Goal: Task Accomplishment & Management: Use online tool/utility

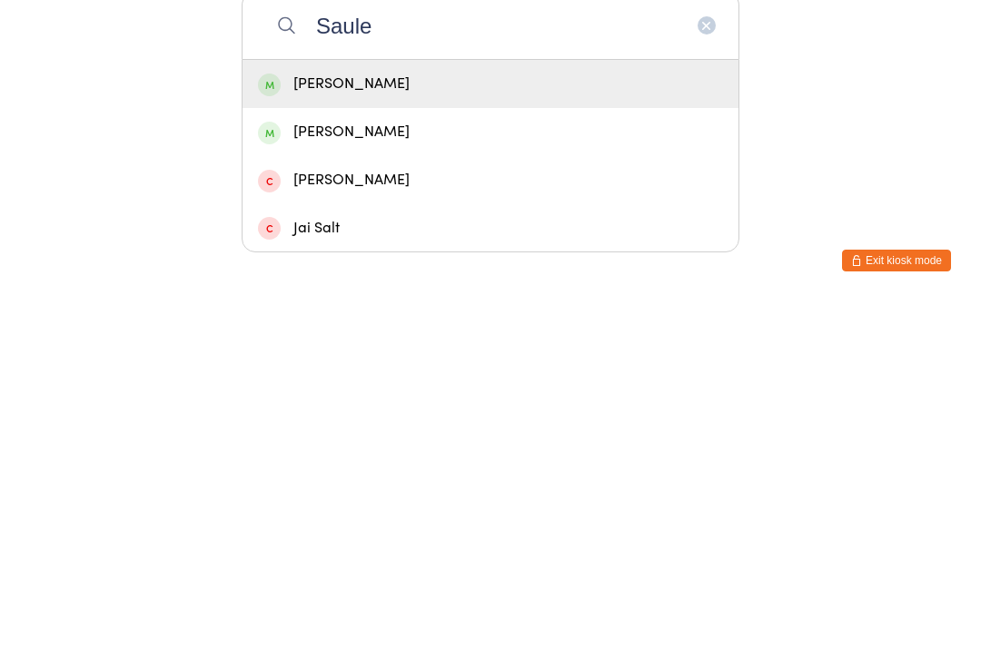
type input "Saule"
click at [521, 440] on div "[PERSON_NAME]" at bounding box center [490, 452] width 465 height 25
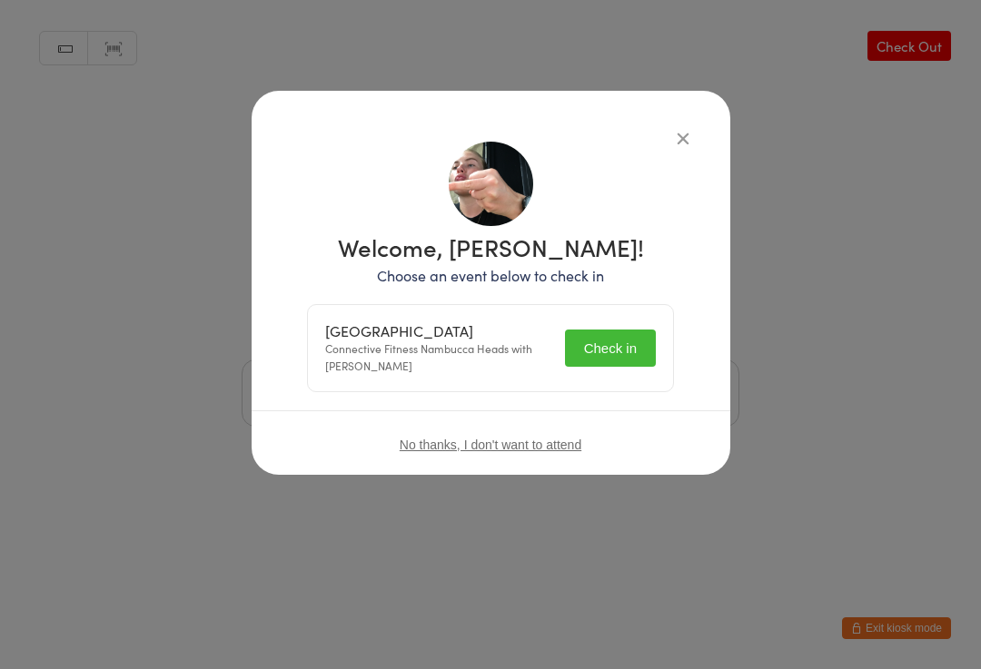
click at [666, 129] on div "Welcome, [PERSON_NAME]! Choose an event below to check in [GEOGRAPHIC_DATA] Con…" at bounding box center [491, 310] width 406 height 366
click at [597, 354] on button "Check in" at bounding box center [610, 348] width 91 height 37
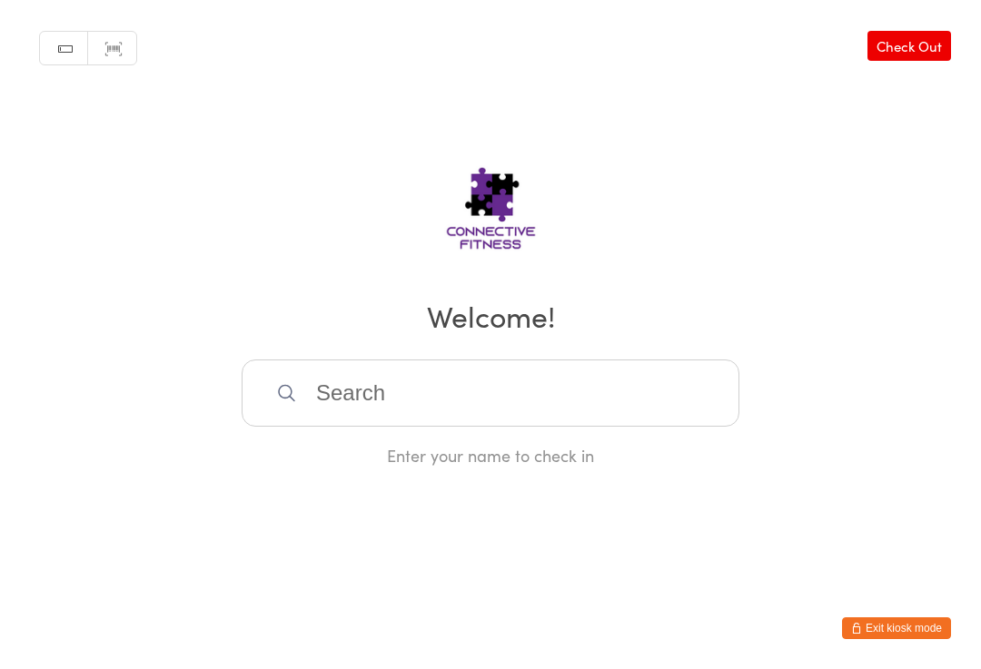
click at [409, 378] on input "search" at bounding box center [491, 393] width 498 height 67
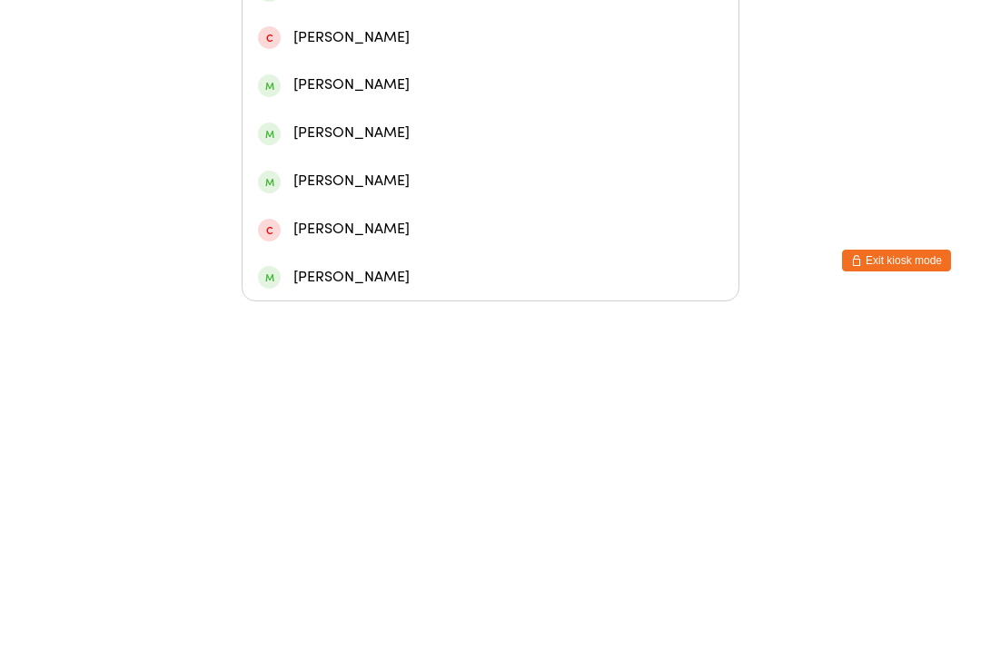
type input "[PERSON_NAME]"
click at [374, 249] on div "[PERSON_NAME]" at bounding box center [490, 261] width 465 height 25
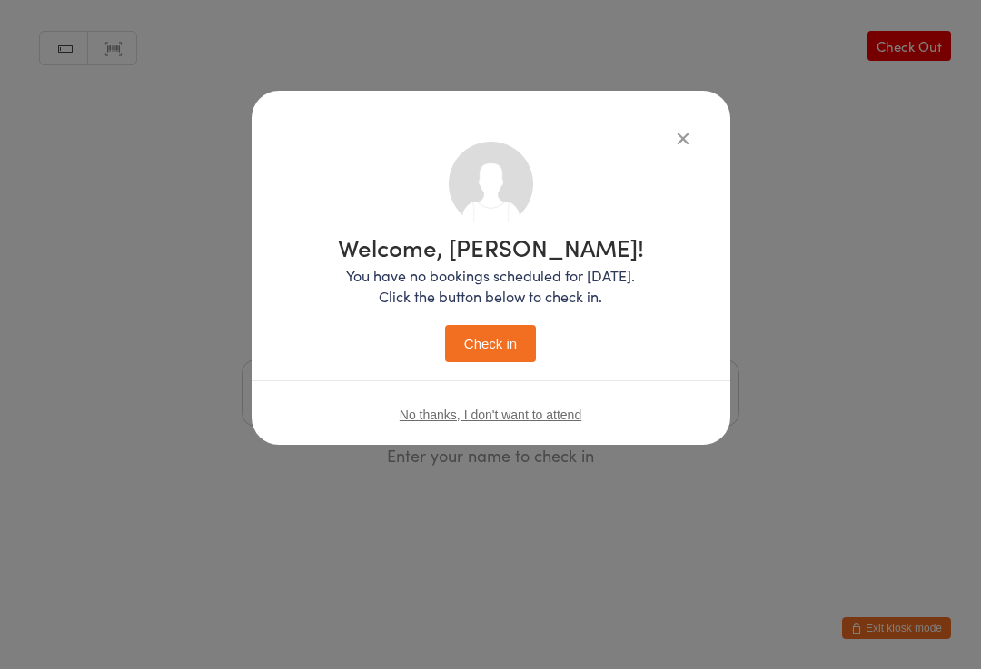
click at [505, 353] on button "Check in" at bounding box center [490, 343] width 91 height 37
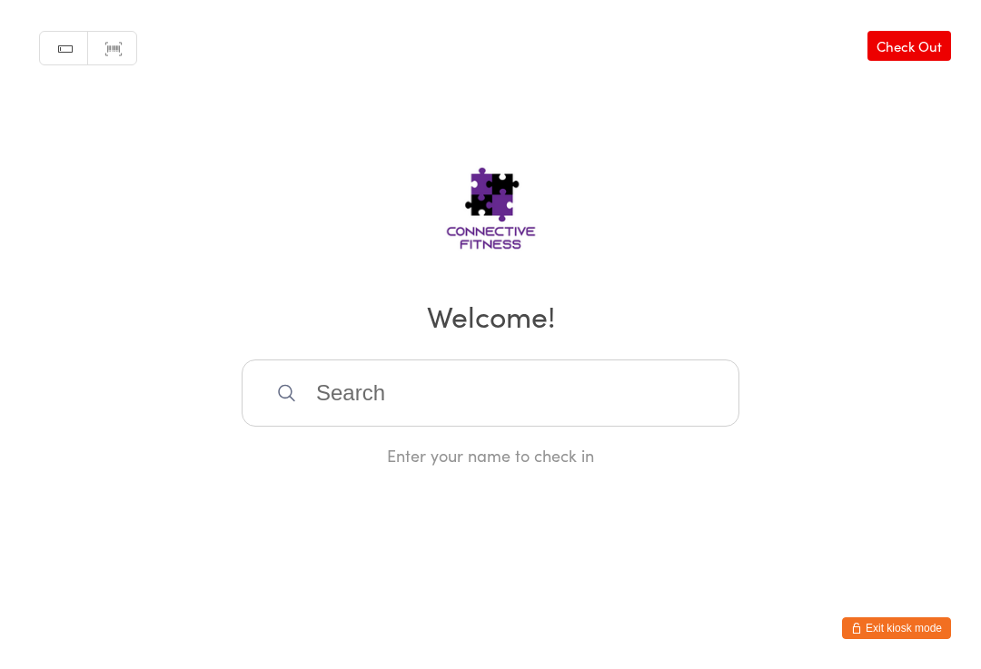
click at [383, 406] on input "search" at bounding box center [491, 393] width 498 height 67
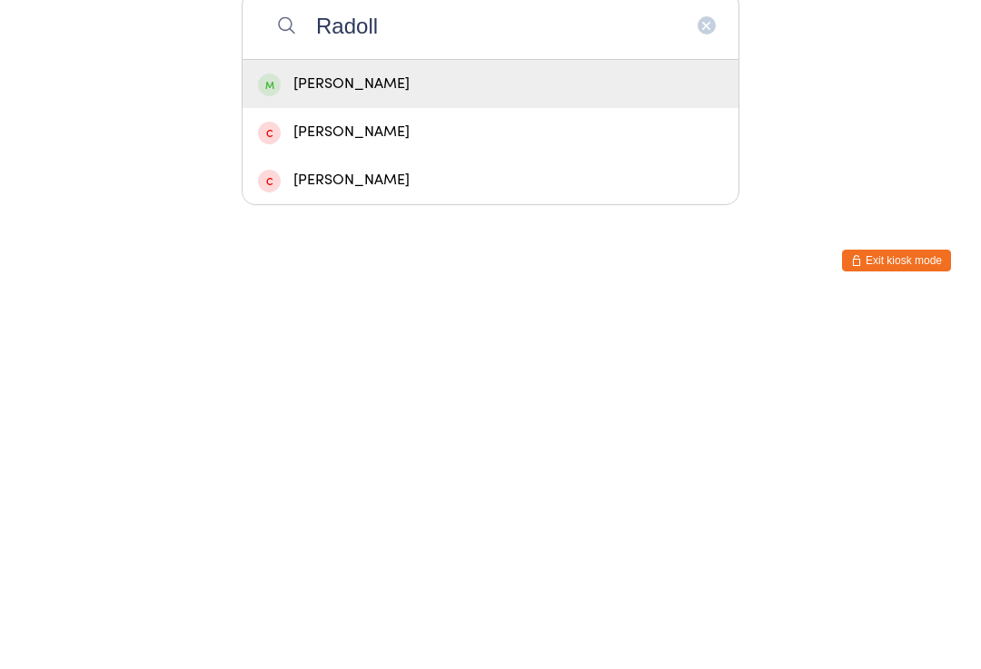
type input "Radoll"
click at [407, 440] on div "[PERSON_NAME]" at bounding box center [490, 452] width 465 height 25
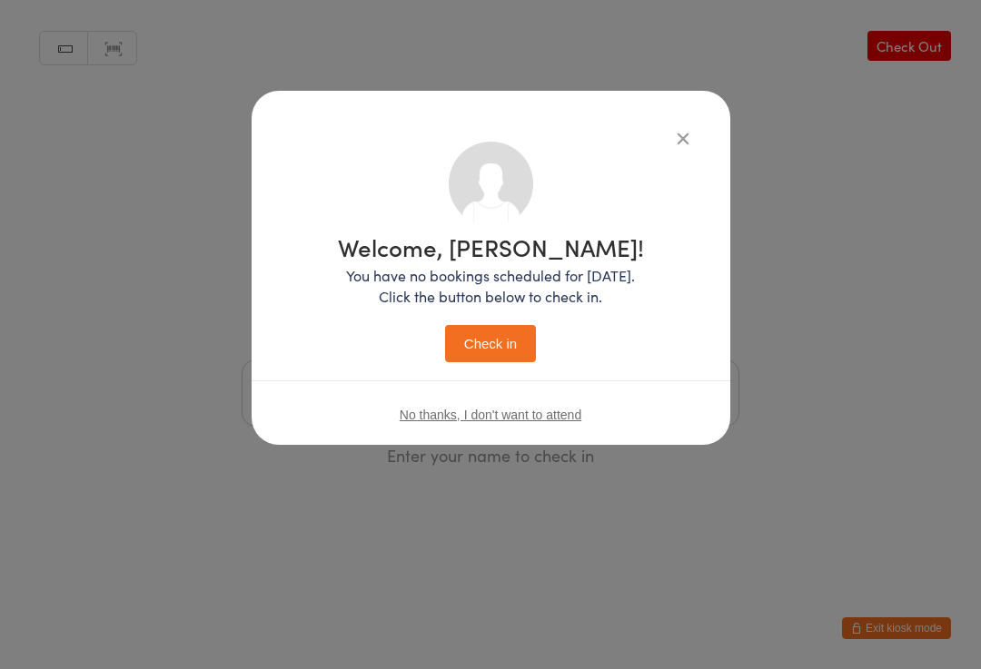
click at [484, 343] on button "Check in" at bounding box center [490, 343] width 91 height 37
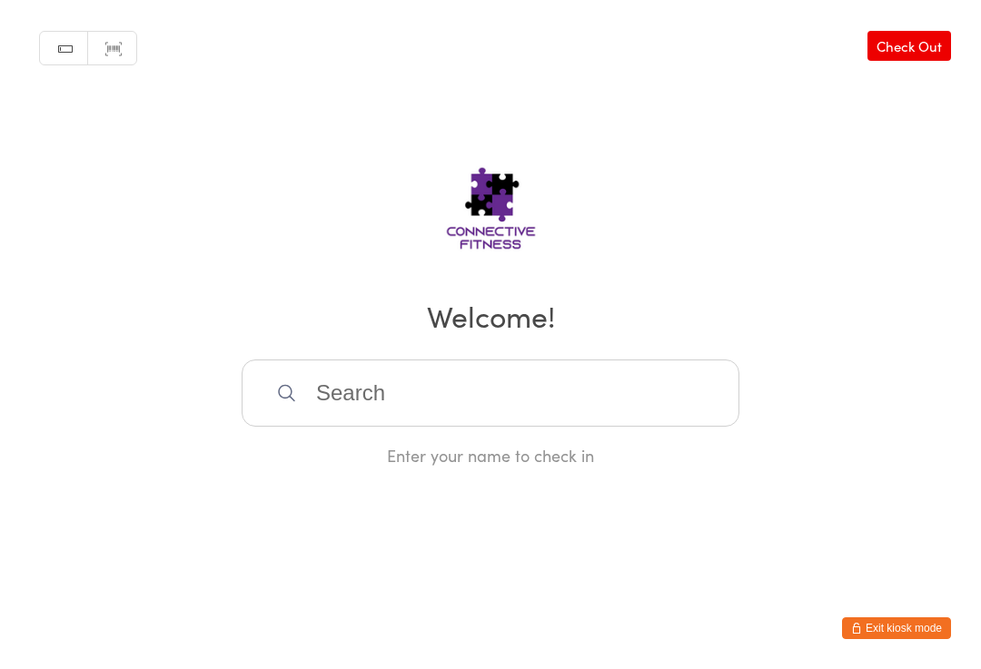
click at [566, 379] on input "search" at bounding box center [491, 393] width 498 height 67
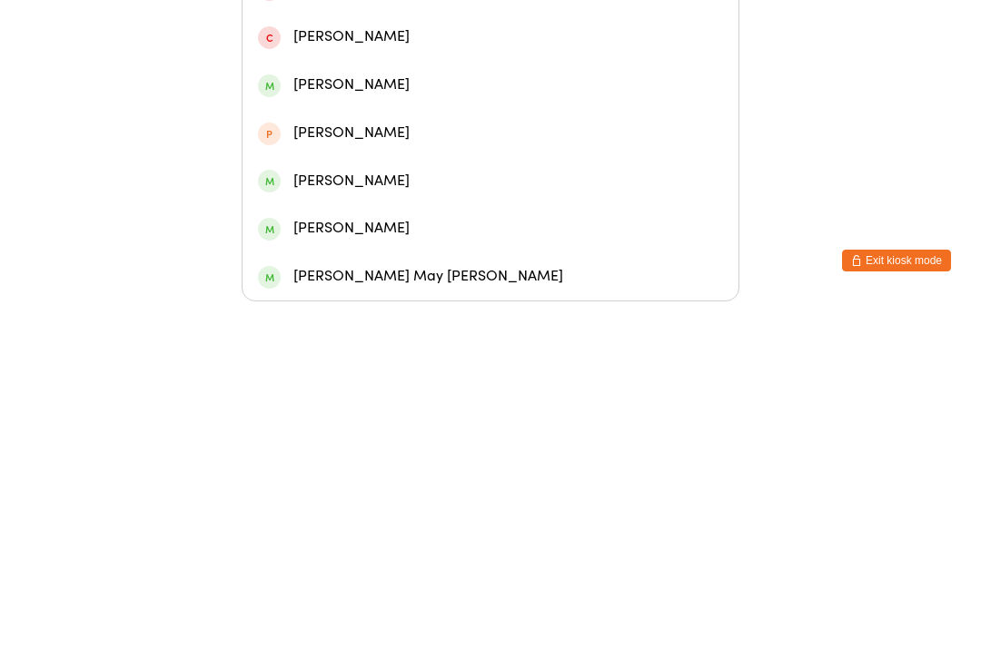
type input "Maya"
click at [477, 153] on div "[PERSON_NAME]" at bounding box center [490, 165] width 465 height 25
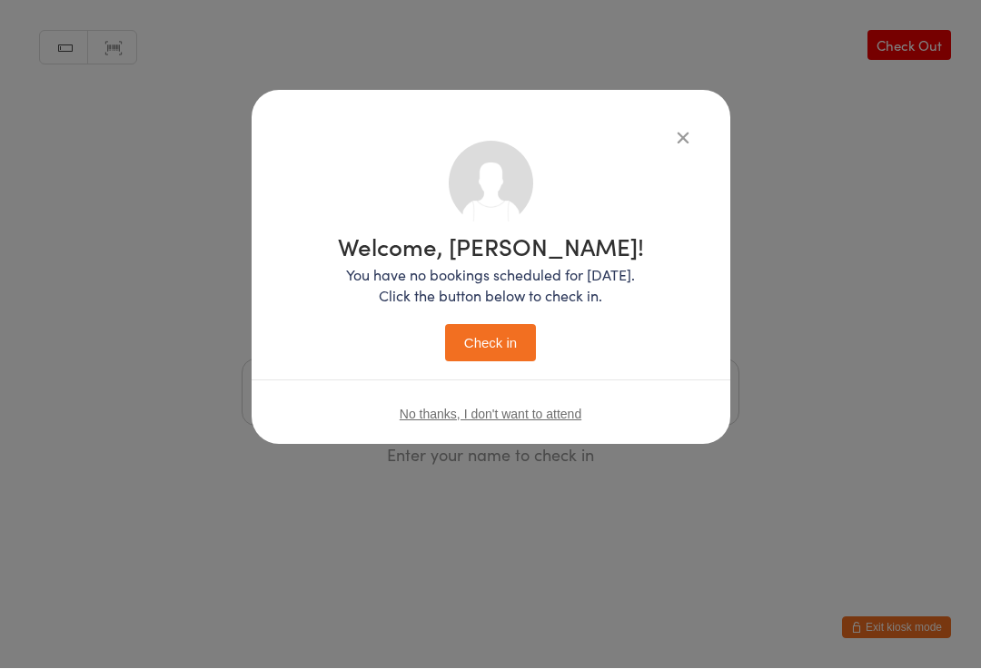
click at [463, 356] on button "Check in" at bounding box center [490, 343] width 91 height 37
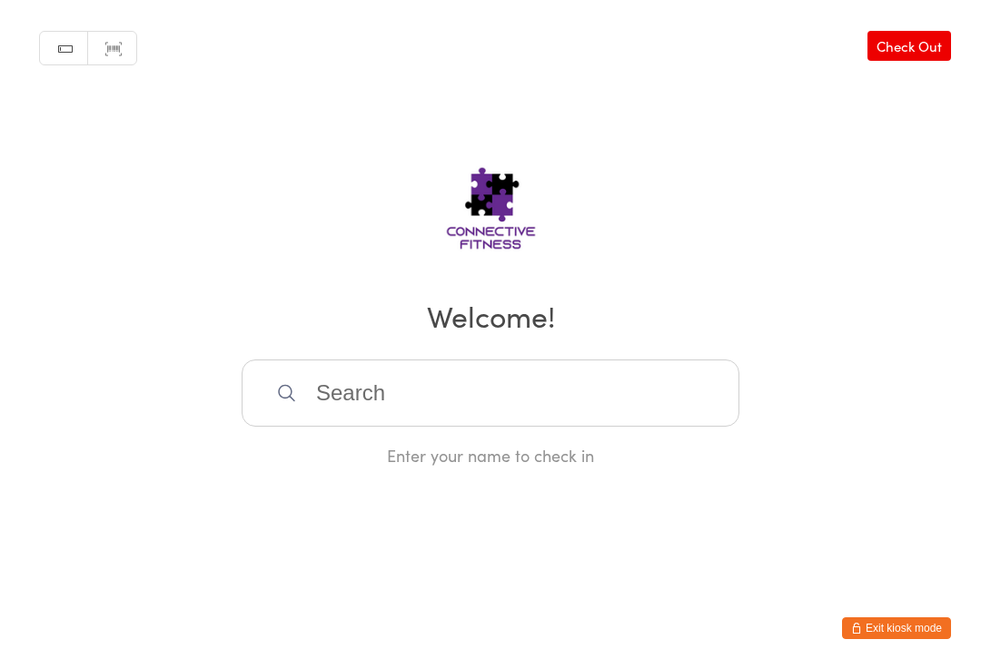
click at [337, 404] on input "search" at bounding box center [491, 393] width 498 height 67
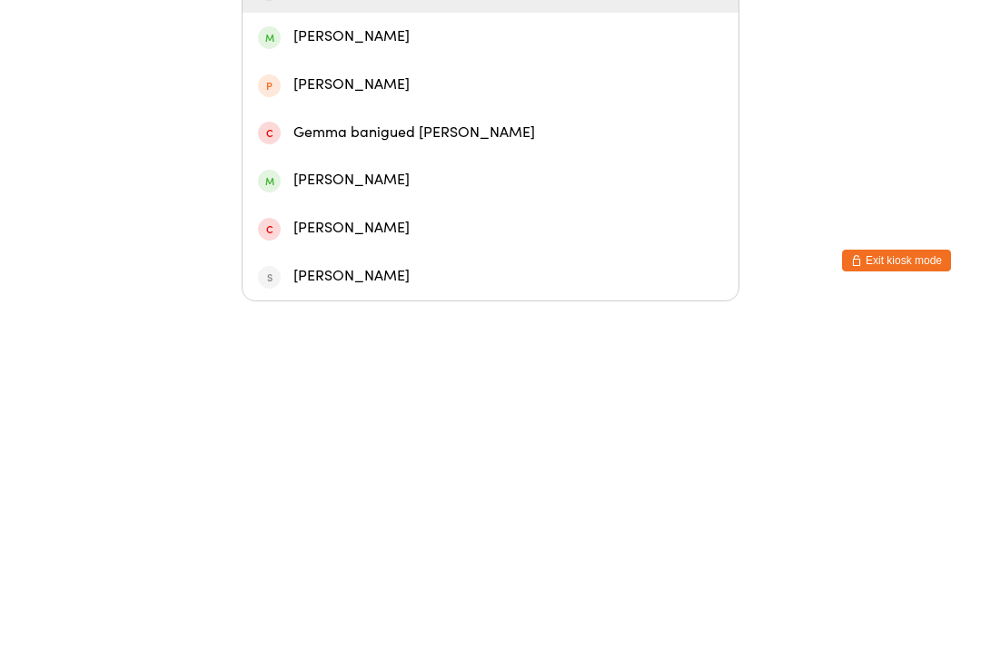
type input "Gemma"
click at [345, 392] on div "[PERSON_NAME]" at bounding box center [490, 404] width 465 height 25
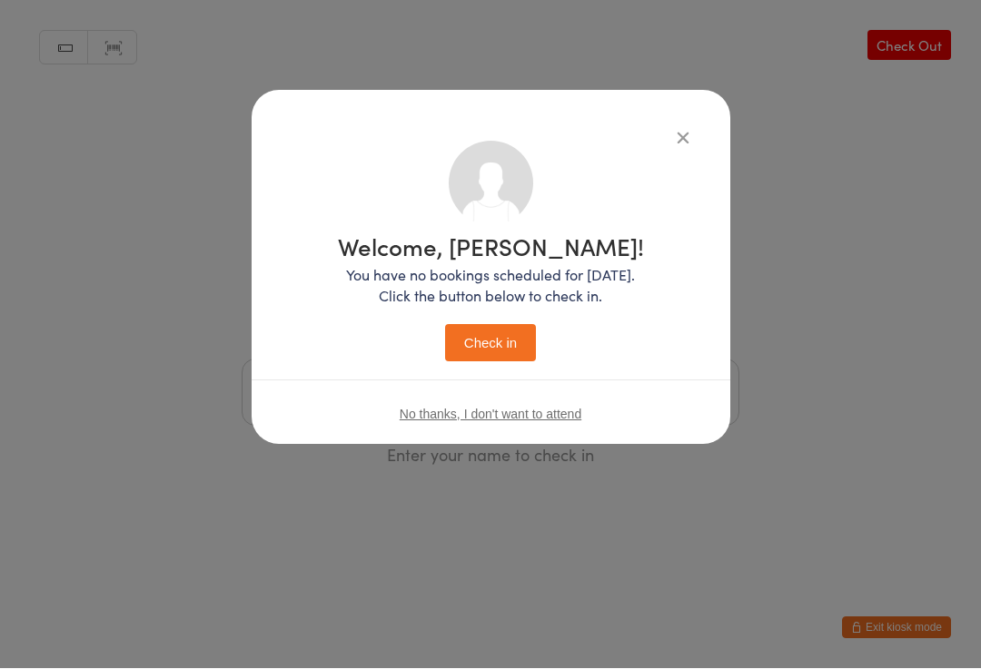
click at [501, 337] on button "Check in" at bounding box center [490, 343] width 91 height 37
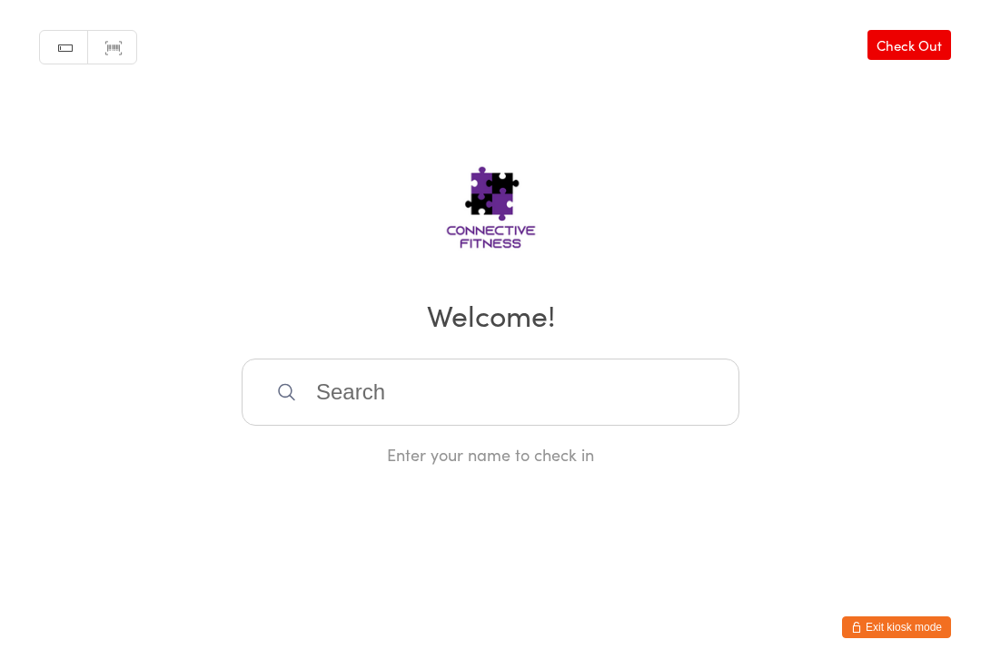
click at [911, 47] on link "Check Out" at bounding box center [909, 46] width 84 height 30
click at [531, 398] on input "search" at bounding box center [491, 393] width 498 height 67
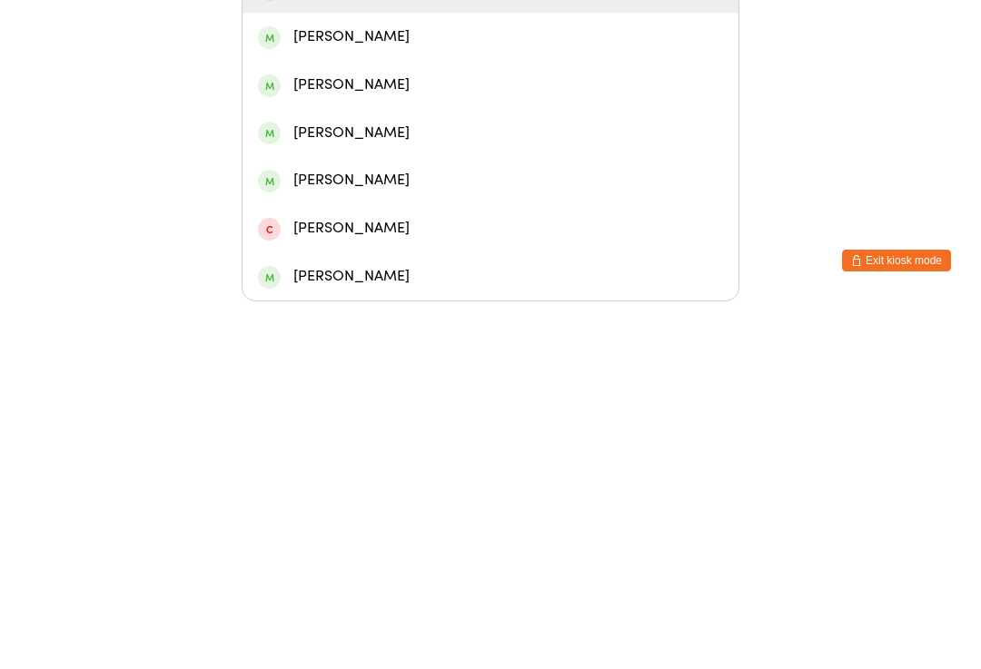
type input "Winni"
click at [381, 344] on div "[PERSON_NAME]" at bounding box center [490, 356] width 465 height 25
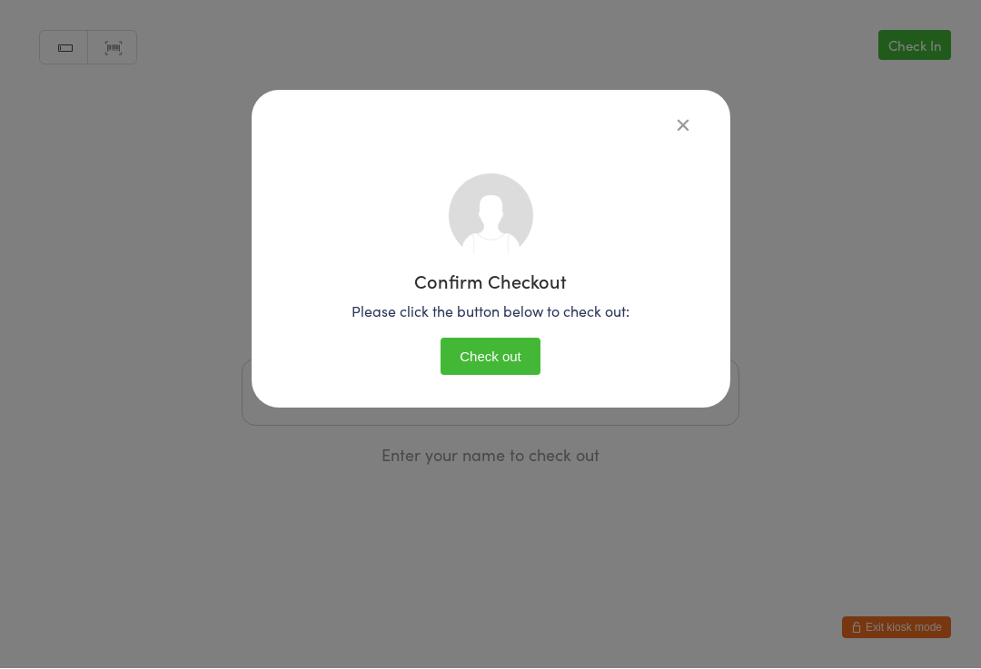
click at [500, 358] on button "Check out" at bounding box center [491, 357] width 100 height 37
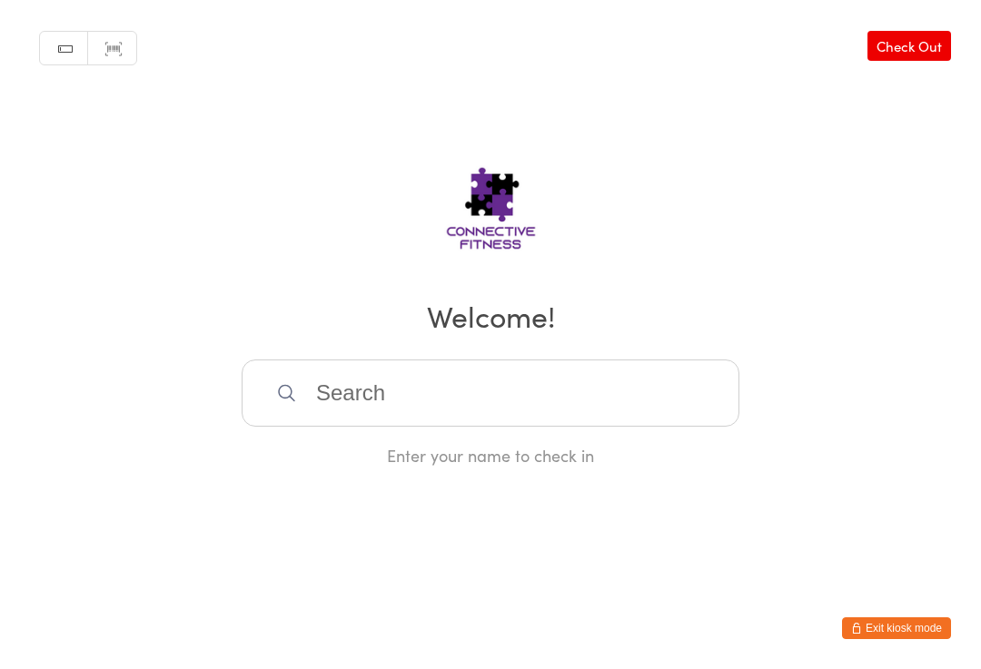
click at [370, 381] on input "search" at bounding box center [491, 393] width 498 height 67
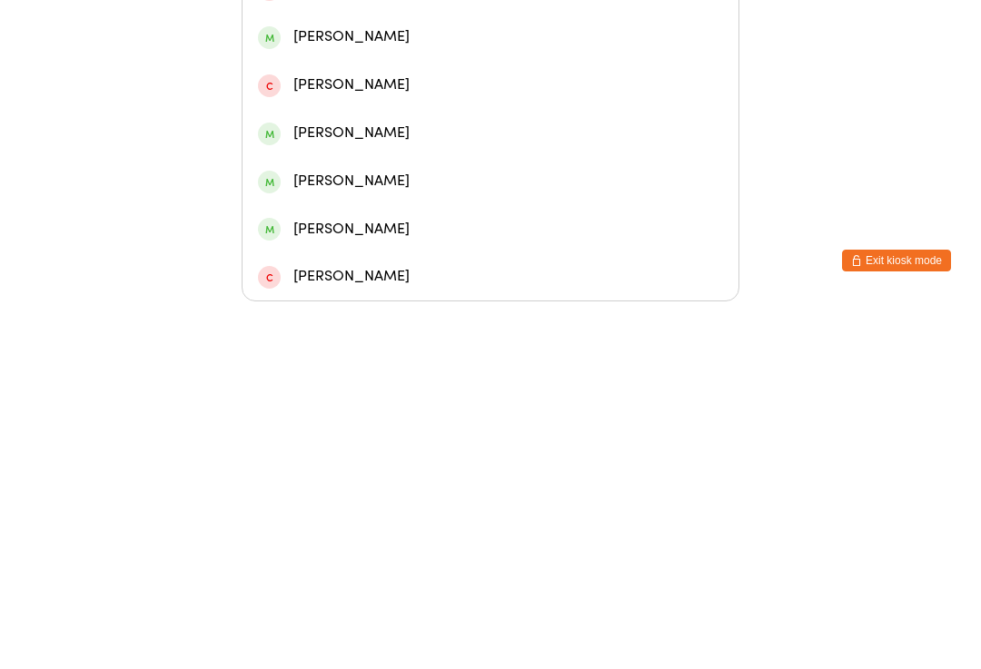
type input "Dak"
click at [356, 249] on div "Dakota [PERSON_NAME]" at bounding box center [490, 261] width 465 height 25
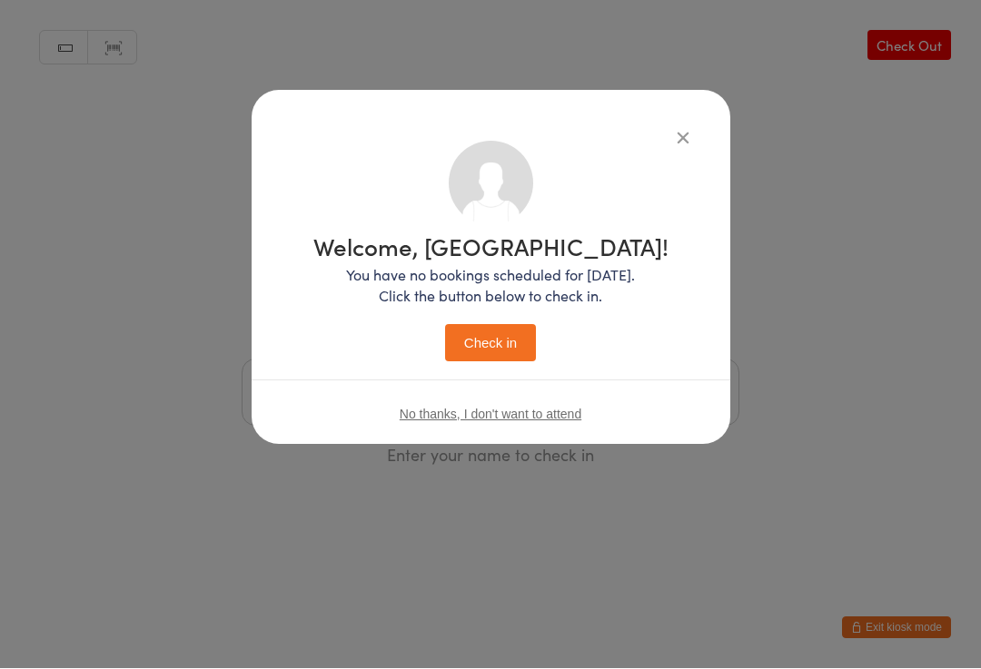
click at [475, 338] on button "Check in" at bounding box center [490, 343] width 91 height 37
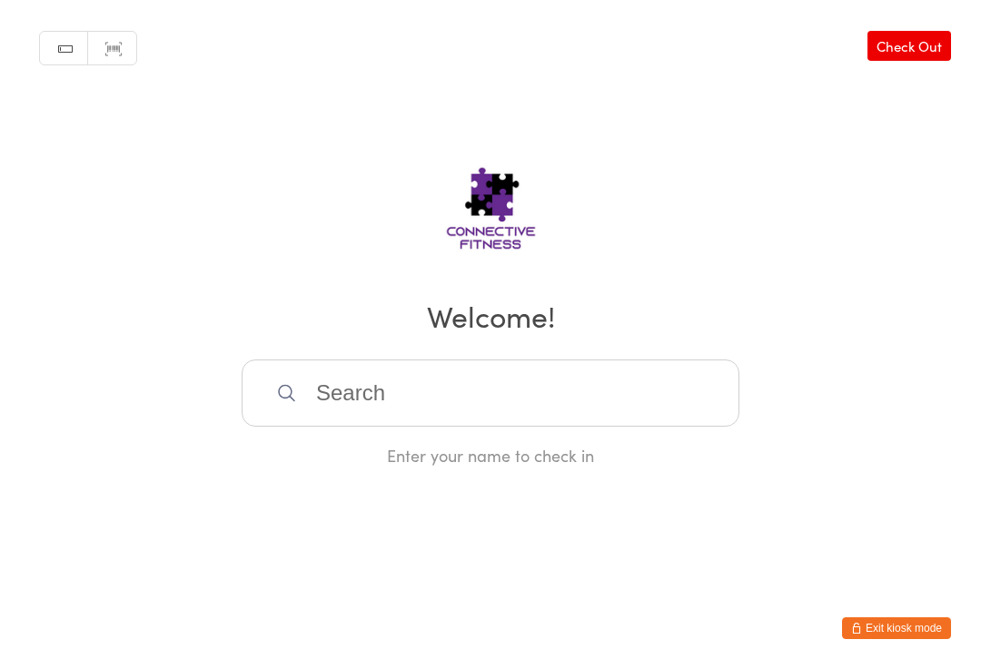
click at [440, 395] on input "search" at bounding box center [491, 393] width 498 height 67
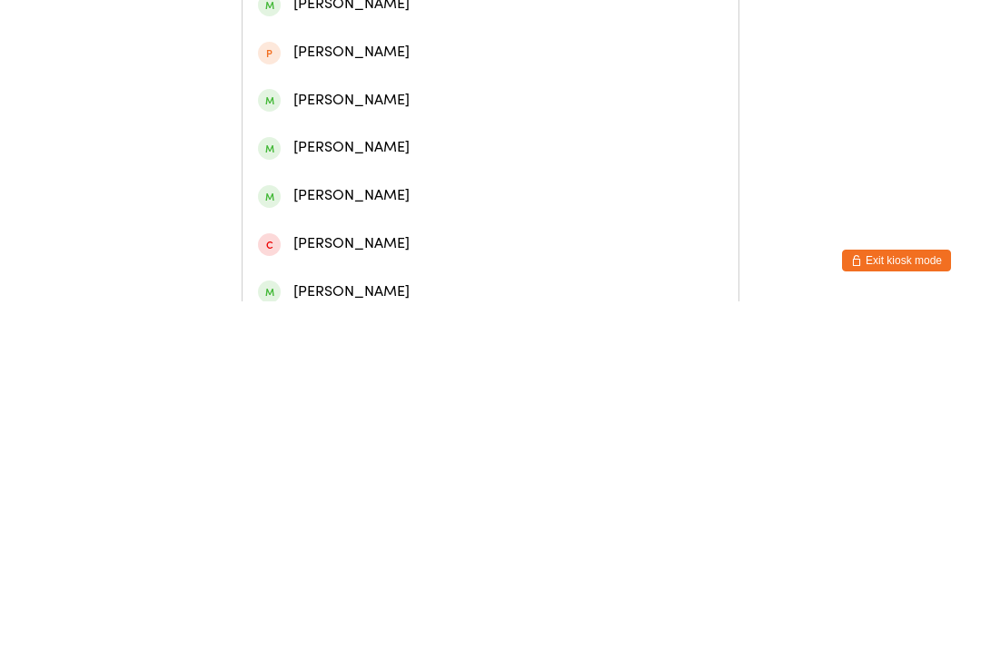
type input "[PERSON_NAME]"
click at [341, 88] on div "[PERSON_NAME]" at bounding box center [490, 84] width 465 height 25
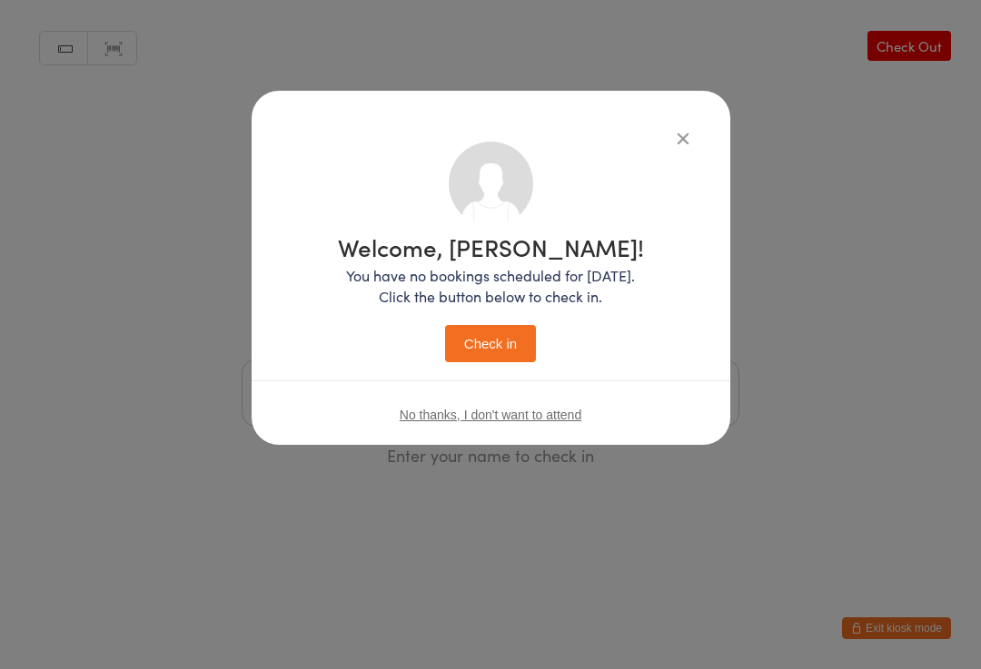
click at [480, 344] on button "Check in" at bounding box center [490, 343] width 91 height 37
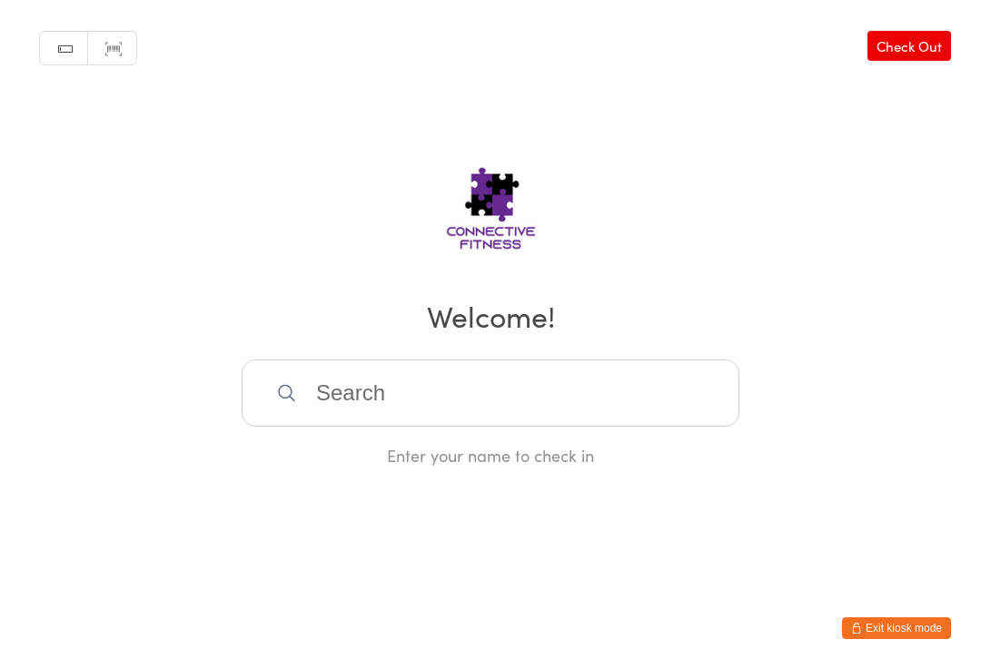
click at [301, 408] on input "search" at bounding box center [491, 393] width 498 height 67
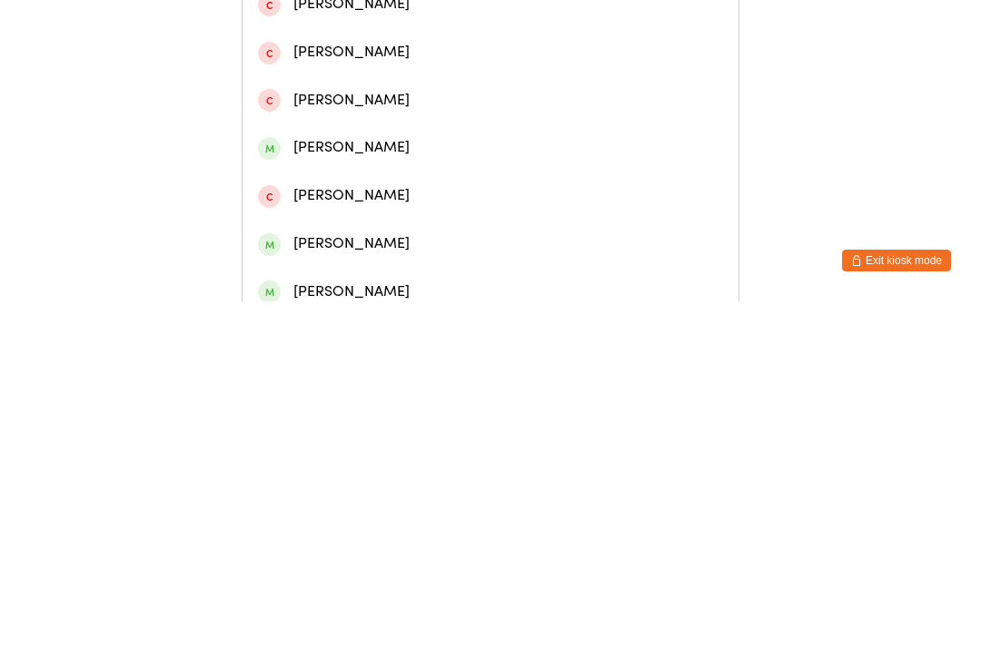
type input "Cam"
click at [322, 193] on div "[PERSON_NAME]" at bounding box center [490, 180] width 465 height 25
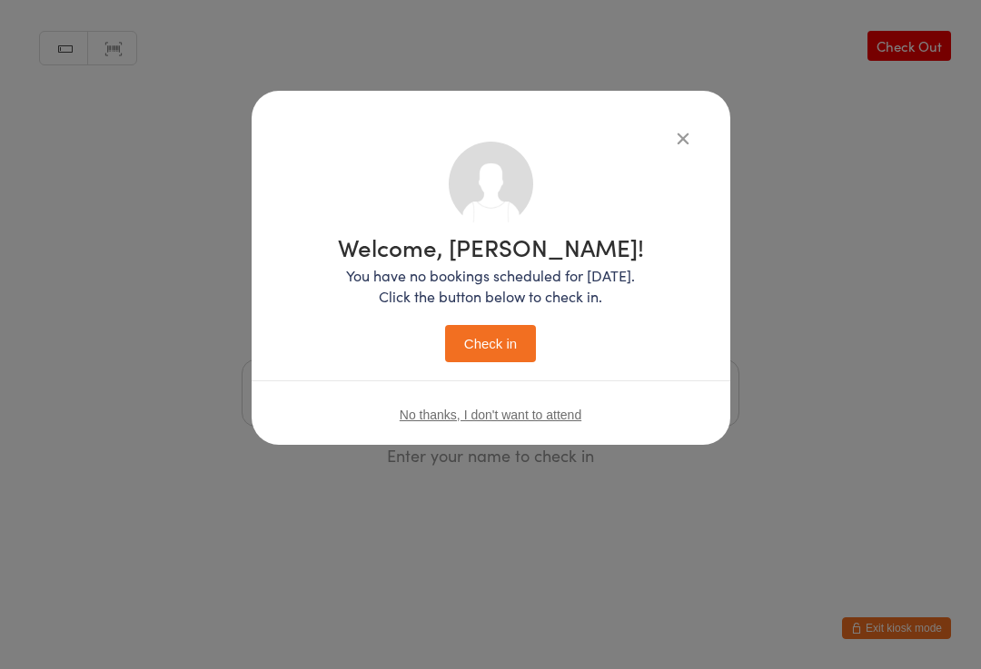
click at [482, 342] on button "Check in" at bounding box center [490, 343] width 91 height 37
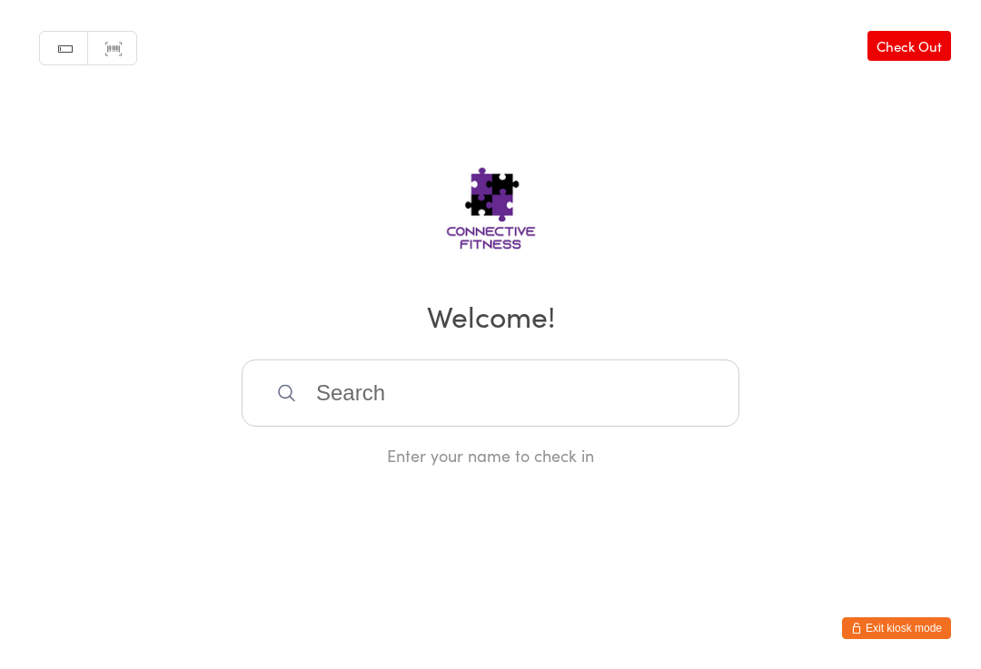
click at [920, 36] on link "Check Out" at bounding box center [909, 46] width 84 height 30
click at [612, 403] on input "search" at bounding box center [491, 393] width 498 height 67
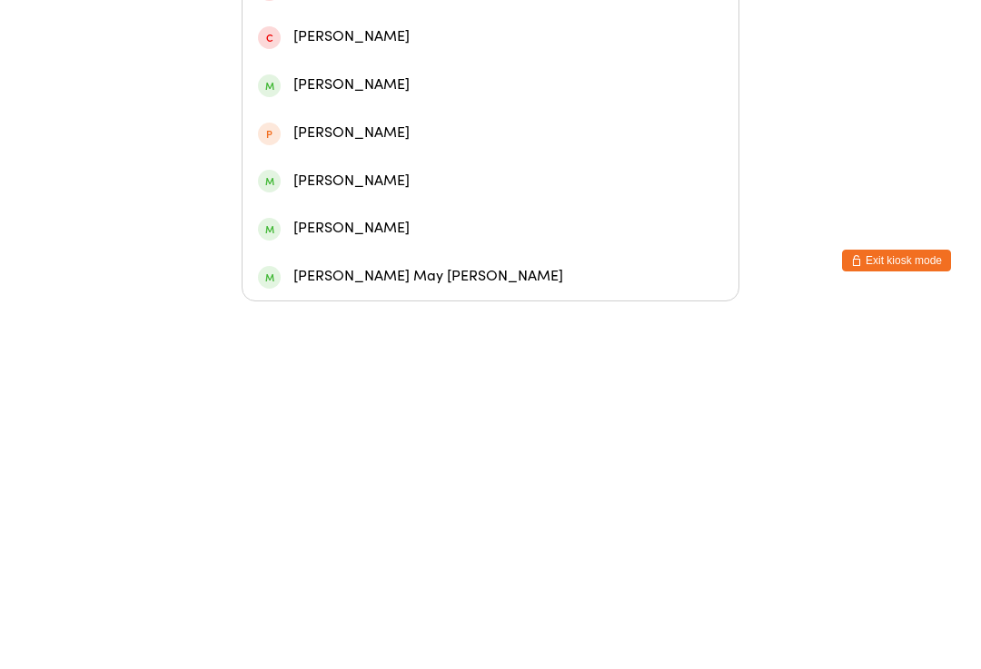
type input "Maya"
click at [472, 153] on div "[PERSON_NAME]" at bounding box center [490, 165] width 465 height 25
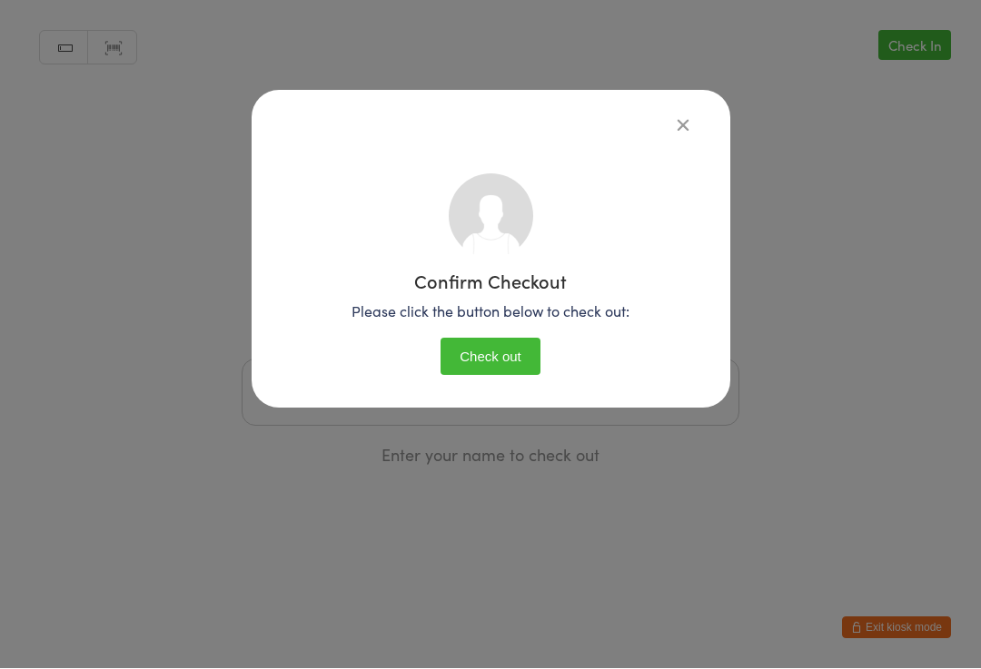
click at [513, 339] on button "Check out" at bounding box center [491, 357] width 100 height 37
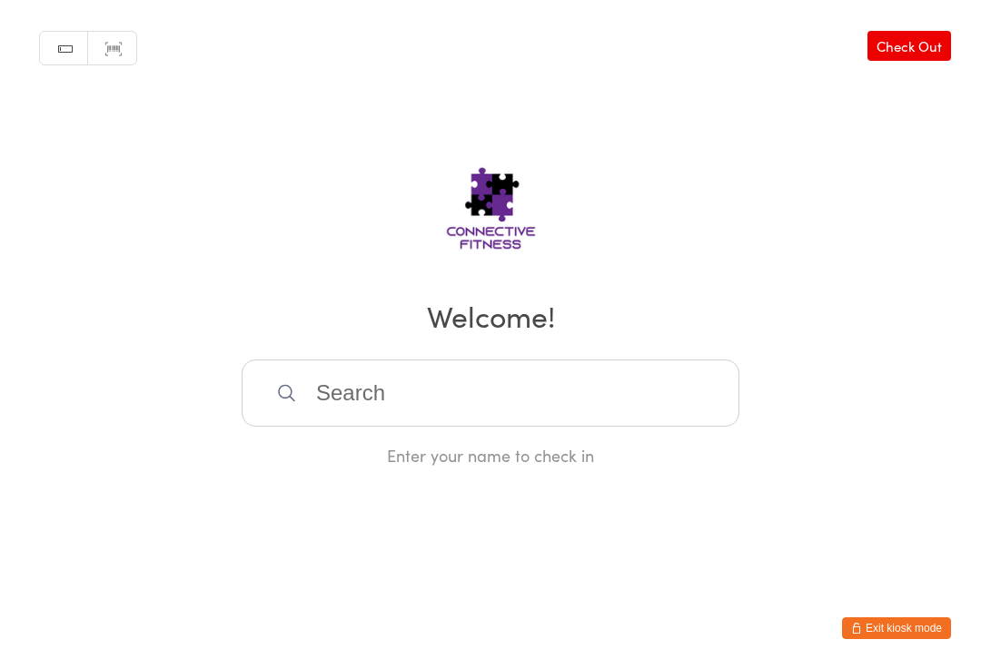
click at [338, 395] on input "search" at bounding box center [491, 393] width 498 height 67
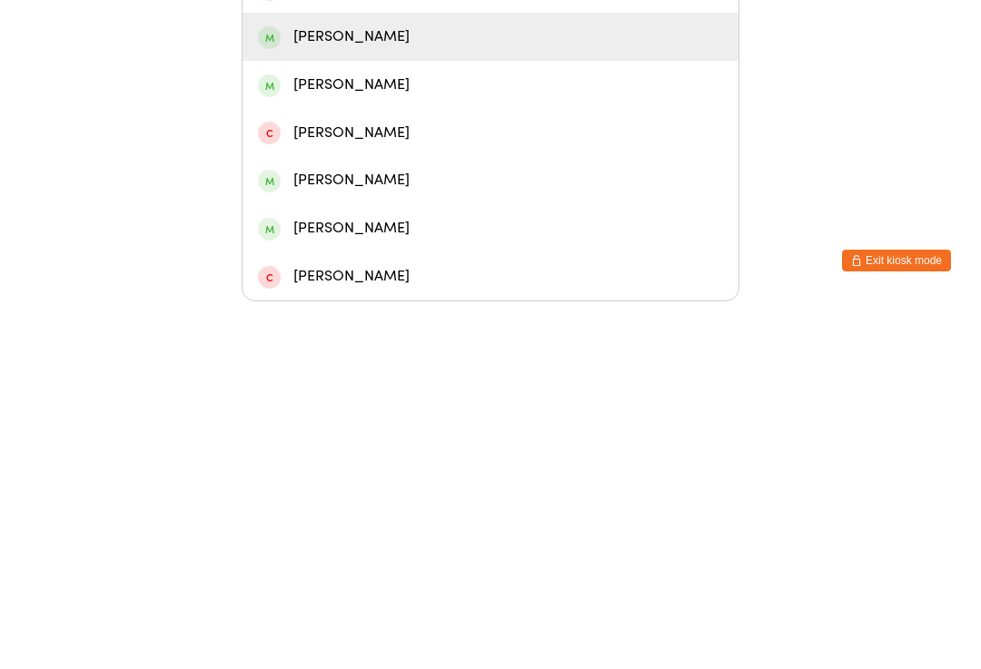
type input "[PERSON_NAME]"
click at [384, 392] on div "[PERSON_NAME]" at bounding box center [490, 404] width 465 height 25
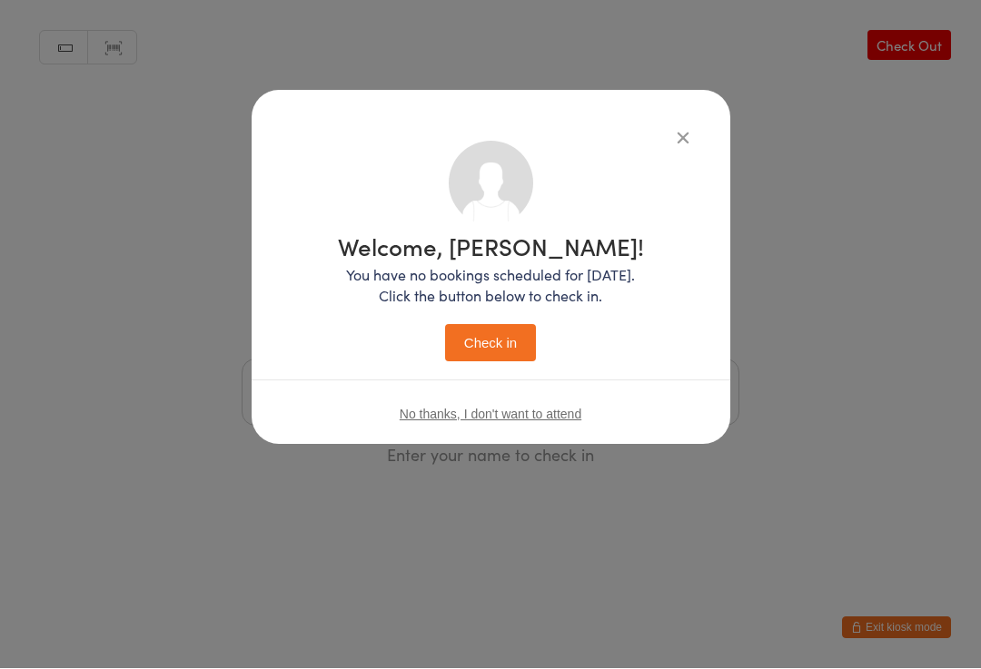
click at [501, 334] on button "Check in" at bounding box center [490, 343] width 91 height 37
